Goal: Information Seeking & Learning: Learn about a topic

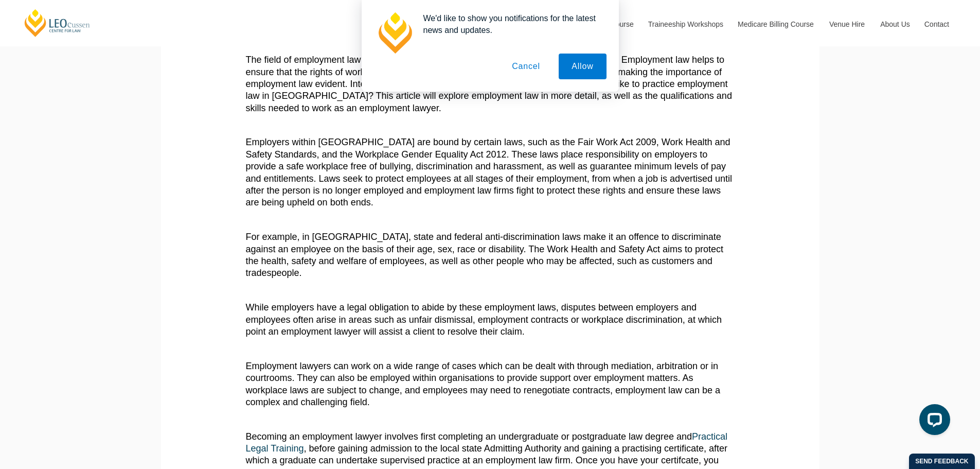
click at [522, 70] on button "Cancel" at bounding box center [526, 66] width 54 height 26
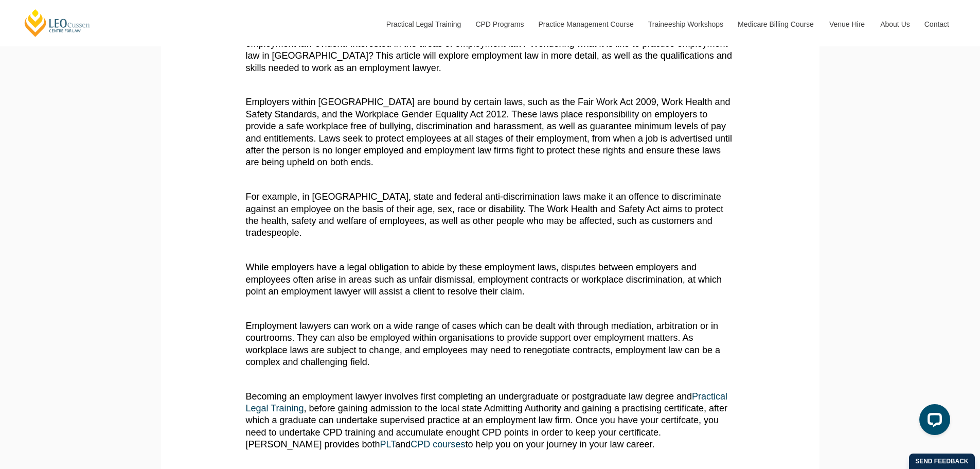
scroll to position [360, 0]
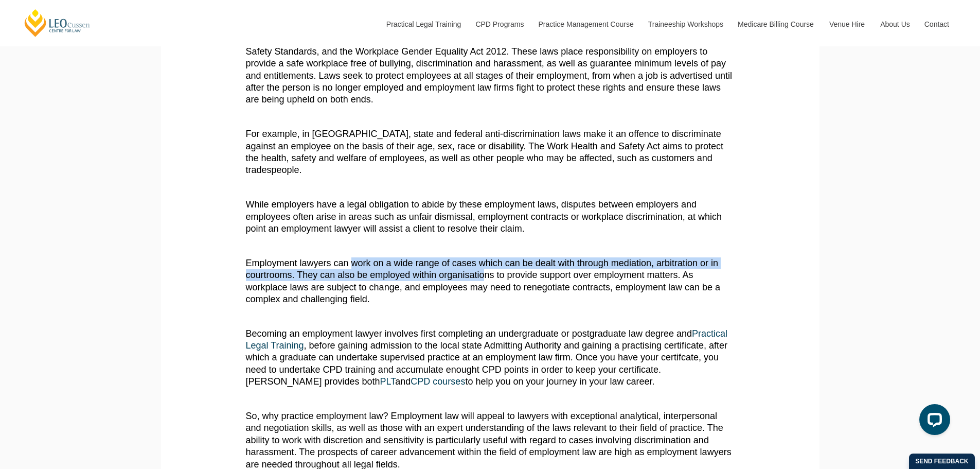
drag, startPoint x: 352, startPoint y: 253, endPoint x: 487, endPoint y: 259, distance: 134.9
click at [487, 259] on span "Employment lawyers can work on a wide range of cases which can be dealt with th…" at bounding box center [483, 281] width 475 height 46
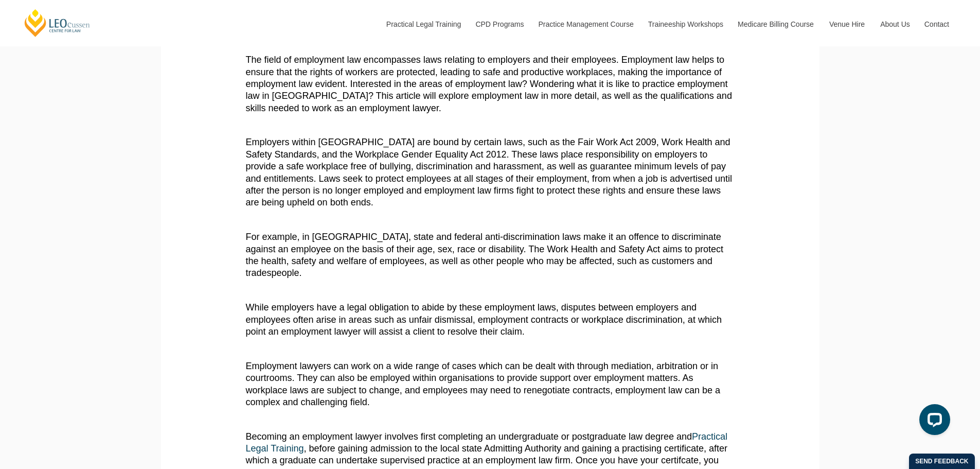
scroll to position [411, 0]
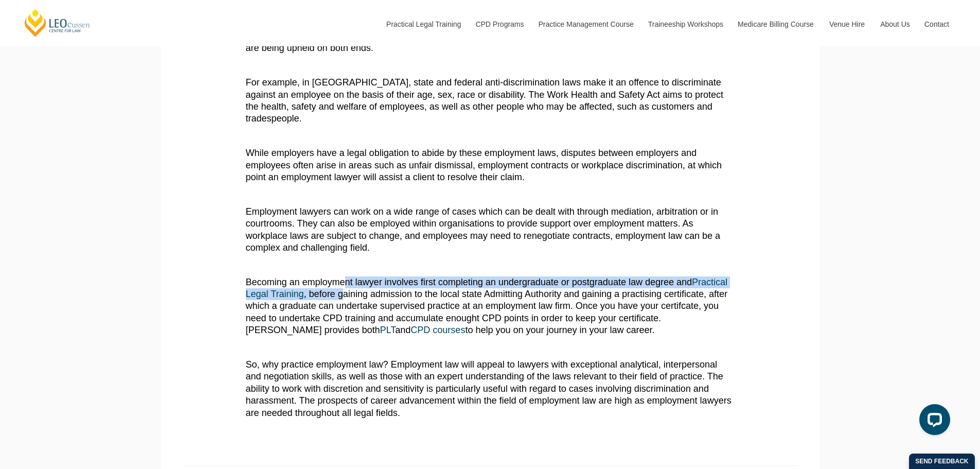
drag, startPoint x: 345, startPoint y: 266, endPoint x: 342, endPoint y: 280, distance: 14.3
click at [342, 280] on p "Becoming an employment lawyer involves first completing an undergraduate or pos…" at bounding box center [490, 306] width 489 height 60
click at [342, 289] on span ", before gaining admission to the local state Admitting Authority and gaining a…" at bounding box center [487, 312] width 482 height 46
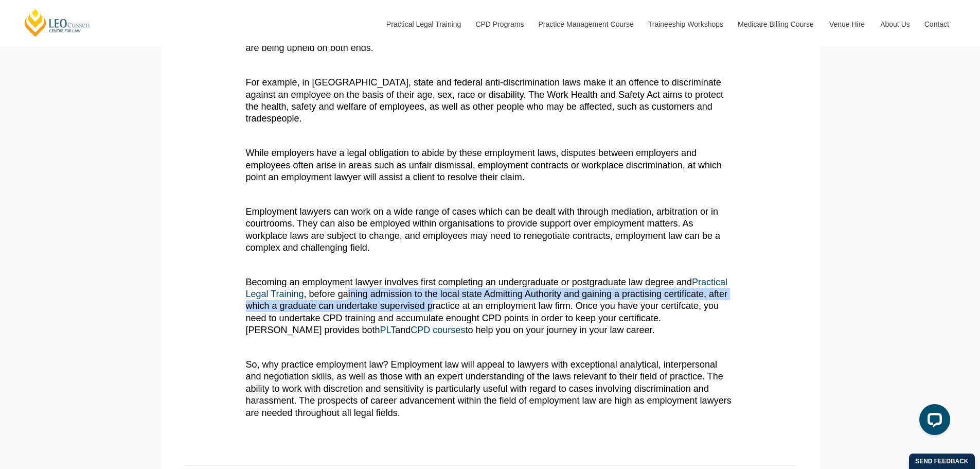
drag, startPoint x: 346, startPoint y: 283, endPoint x: 433, endPoint y: 294, distance: 88.1
click at [433, 294] on span ", before gaining admission to the local state Admitting Authority and gaining a…" at bounding box center [487, 312] width 482 height 46
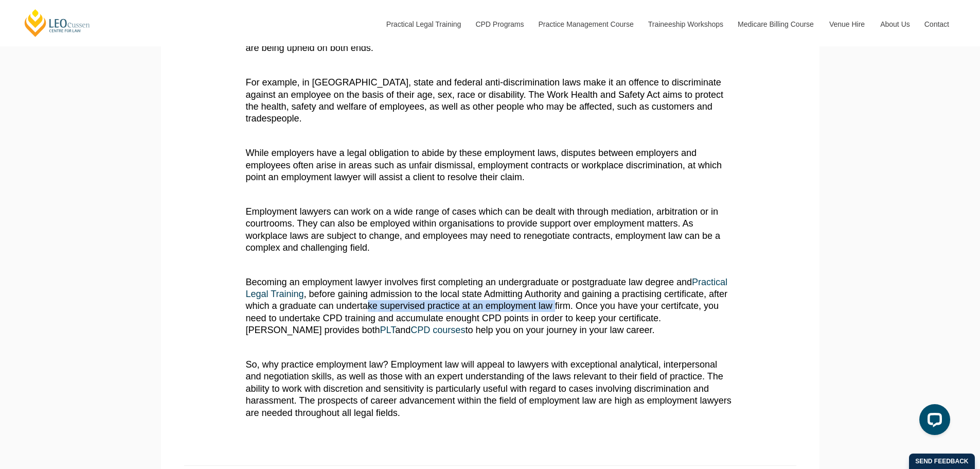
drag, startPoint x: 367, startPoint y: 297, endPoint x: 555, endPoint y: 293, distance: 187.8
click at [555, 293] on span ", before gaining admission to the local state Admitting Authority and gaining a…" at bounding box center [487, 312] width 482 height 46
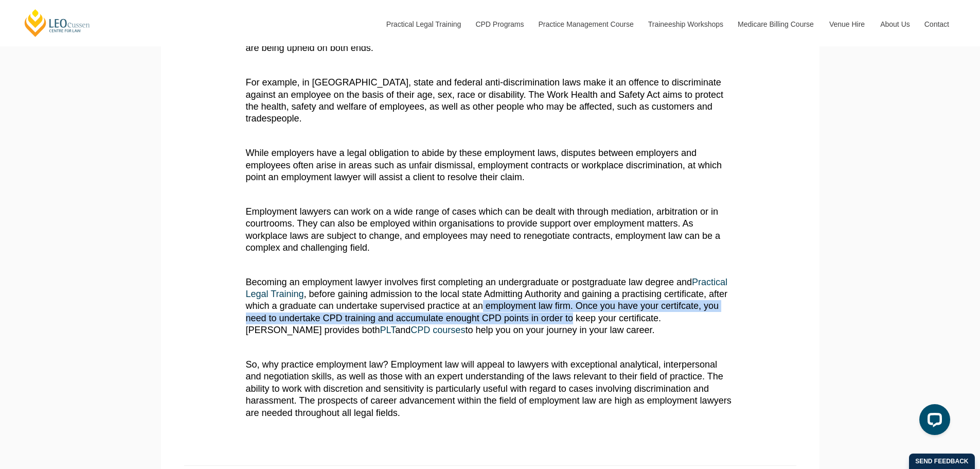
drag, startPoint x: 481, startPoint y: 296, endPoint x: 573, endPoint y: 301, distance: 92.2
click at [573, 301] on span ", before gaining admission to the local state Admitting Authority and gaining a…" at bounding box center [487, 312] width 482 height 46
click at [566, 298] on span ", before gaining admission to the local state Admitting Authority and gaining a…" at bounding box center [487, 312] width 482 height 46
drag, startPoint x: 312, startPoint y: 306, endPoint x: 599, endPoint y: 310, distance: 287.0
click at [599, 310] on span ", before gaining admission to the local state Admitting Authority and gaining a…" at bounding box center [487, 312] width 482 height 46
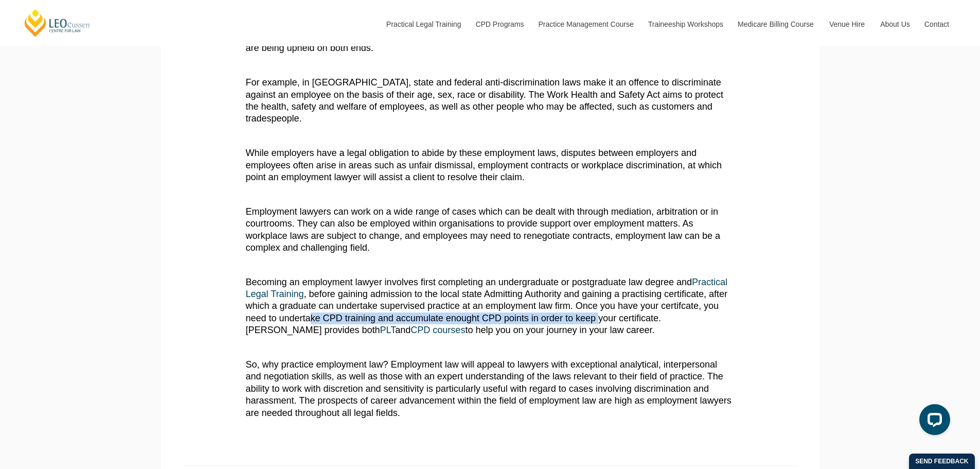
click at [599, 310] on span ", before gaining admission to the local state Admitting Authority and gaining a…" at bounding box center [487, 312] width 482 height 46
